Goal: Task Accomplishment & Management: Manage account settings

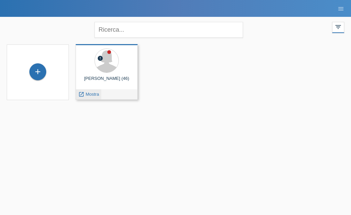
click at [89, 95] on span "Mostra" at bounding box center [93, 94] width 14 height 5
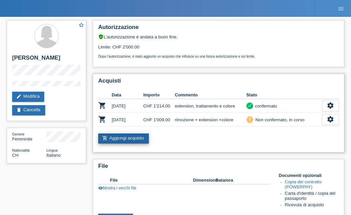
click at [137, 137] on link "add_shopping_cart Aggiungi acquisto" at bounding box center [123, 139] width 51 height 10
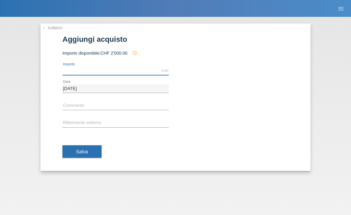
click at [116, 72] on input "text" at bounding box center [115, 71] width 106 height 8
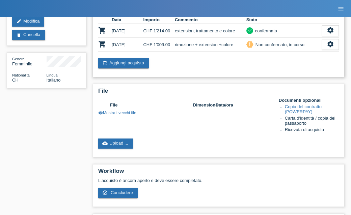
scroll to position [99, 0]
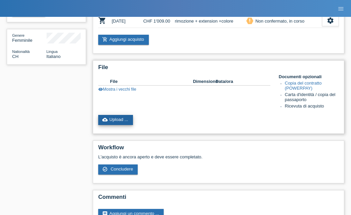
click at [126, 125] on link "cloud_upload Upload ..." at bounding box center [115, 120] width 35 height 10
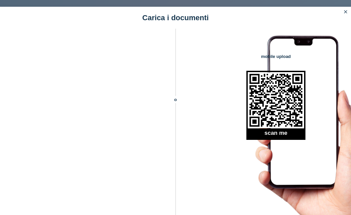
scroll to position [126, 0]
click at [346, 10] on icon "close" at bounding box center [345, 11] width 5 height 5
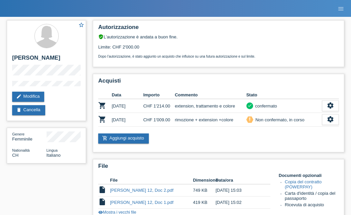
scroll to position [126, 0]
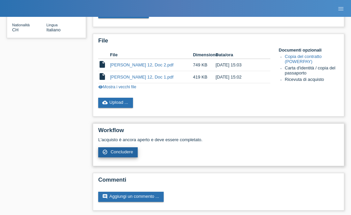
click at [125, 155] on span "Concludere" at bounding box center [122, 152] width 23 height 5
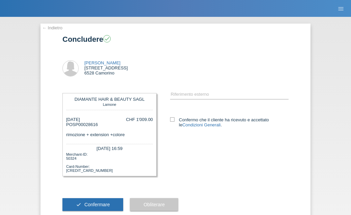
click at [170, 118] on div "error Riferimento esterno Condizioni Generali" at bounding box center [223, 113] width 132 height 54
click at [171, 118] on icon at bounding box center [172, 119] width 4 height 4
click at [171, 118] on input "Confermo che il cliente ha ricevuto e accettato le Condizioni Generali ." at bounding box center [172, 119] width 4 height 4
checkbox input "true"
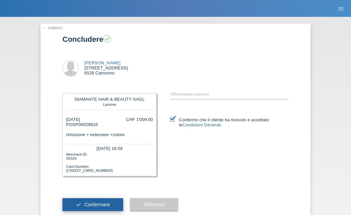
click at [100, 205] on button "check Confermare" at bounding box center [92, 204] width 61 height 13
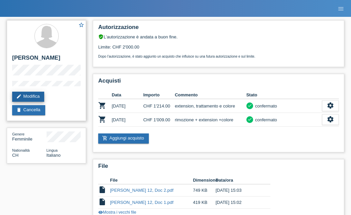
click at [40, 99] on link "edit Modifica" at bounding box center [28, 97] width 32 height 10
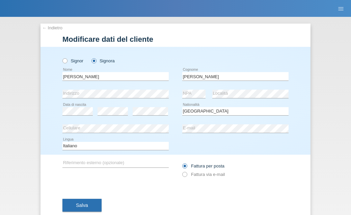
select select "CH"
click at [228, 97] on div "error Località" at bounding box center [250, 94] width 76 height 18
click at [90, 207] on button "Salva" at bounding box center [81, 205] width 39 height 13
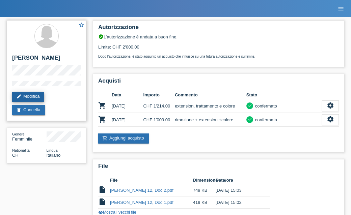
click at [31, 98] on link "edit Modifica" at bounding box center [28, 97] width 32 height 10
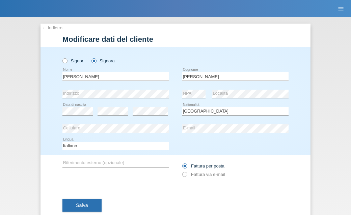
select select "CH"
click at [81, 212] on button "Salva" at bounding box center [81, 205] width 39 height 13
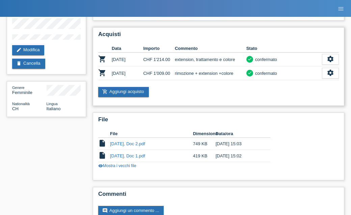
scroll to position [68, 0]
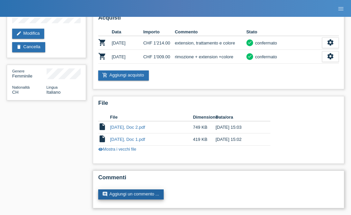
click at [140, 193] on link "comment Aggiungi un commento ..." at bounding box center [130, 195] width 65 height 10
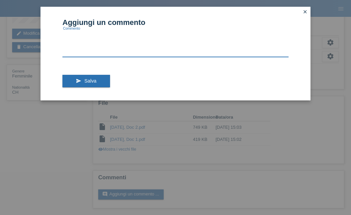
click at [137, 41] on textarea at bounding box center [175, 44] width 226 height 26
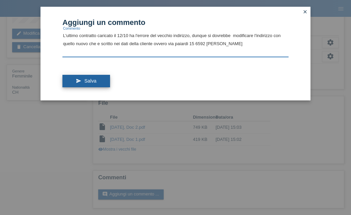
type textarea "L'ultimo contratto caricato il 12/10 ha l'errore del vecchio indirizzo, dunque …"
click at [102, 83] on button "send Salva" at bounding box center [86, 81] width 48 height 13
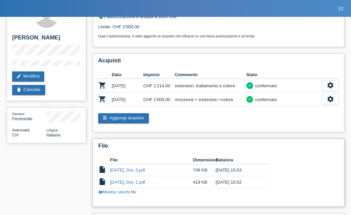
scroll to position [19, 0]
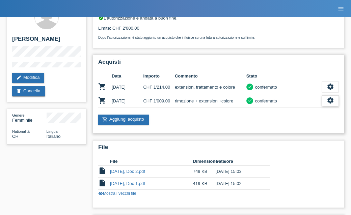
click at [333, 104] on icon "settings" at bounding box center [330, 100] width 7 height 7
click at [335, 101] on div "settings" at bounding box center [330, 101] width 17 height 11
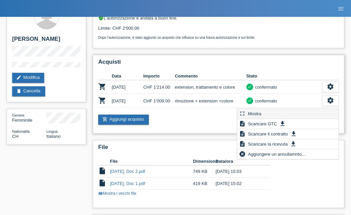
click at [291, 115] on div "fullscreen Mostra" at bounding box center [287, 114] width 101 height 10
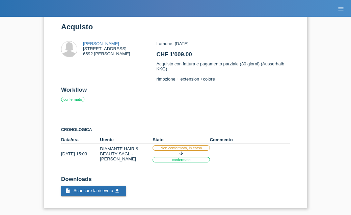
scroll to position [20, 0]
click at [106, 188] on span "Scaricare la ricevuta" at bounding box center [94, 190] width 40 height 5
